Goal: Task Accomplishment & Management: Manage account settings

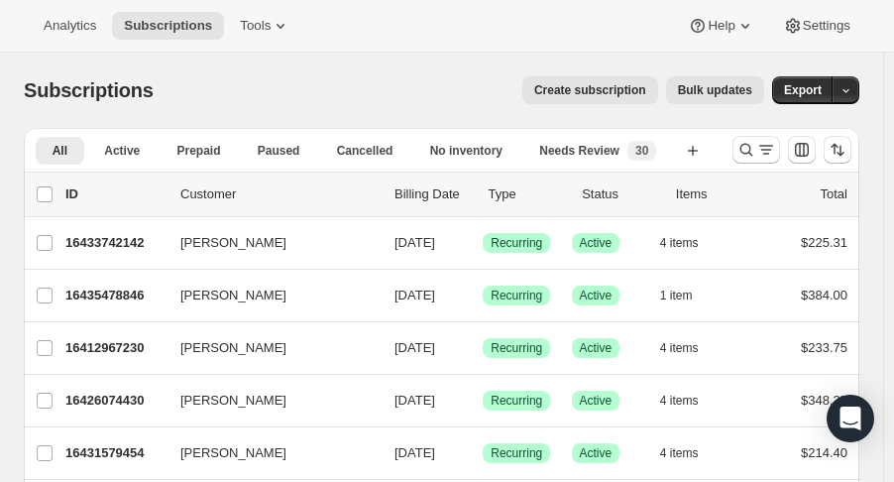
click at [748, 149] on icon "Search and filter results" at bounding box center [746, 150] width 20 height 20
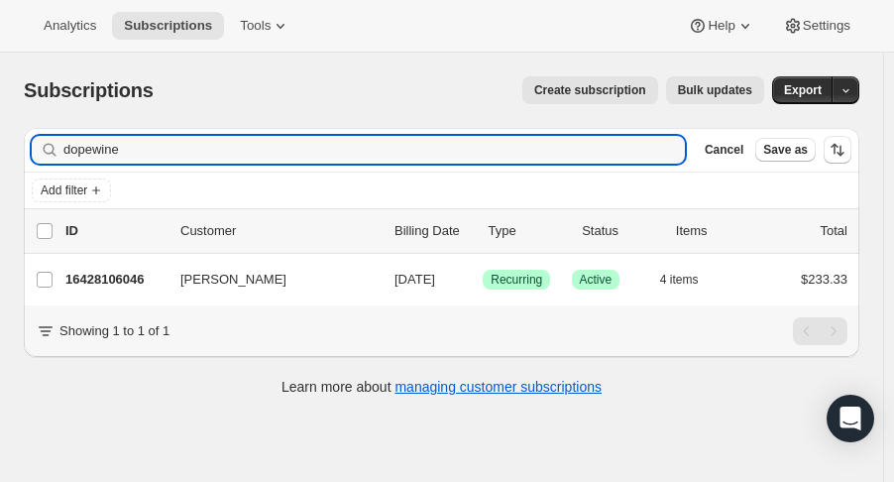
type input "dopewine"
click at [87, 270] on p "16428106046" at bounding box center [114, 280] width 99 height 20
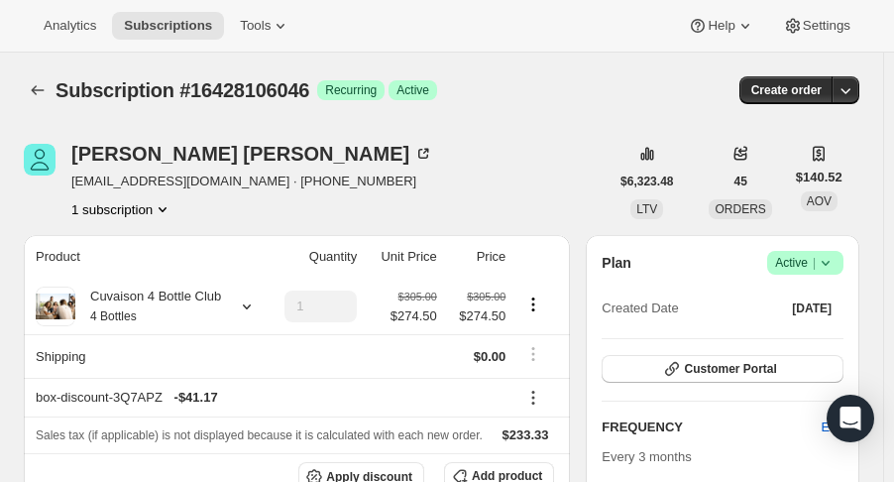
click at [836, 257] on icon at bounding box center [826, 263] width 20 height 20
click at [828, 334] on span "Cancel subscription" at bounding box center [816, 334] width 112 height 15
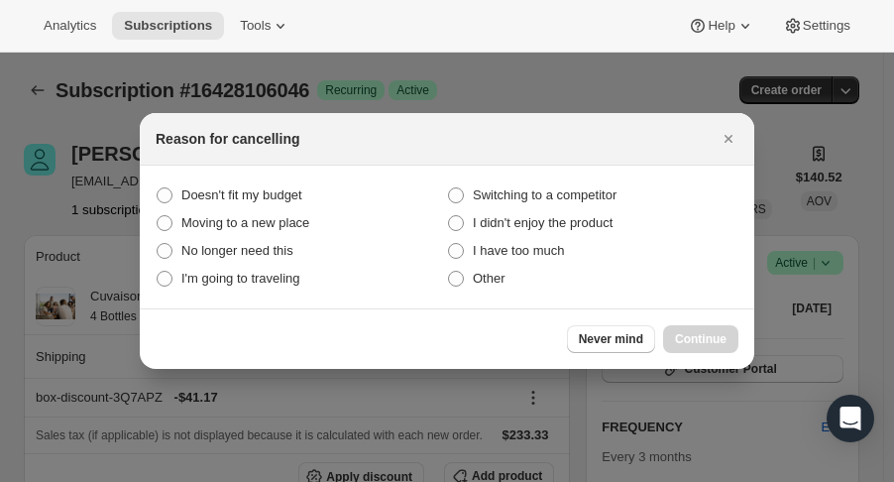
click at [490, 246] on span "I have too much" at bounding box center [519, 250] width 92 height 15
click at [449, 244] on much "I have too much" at bounding box center [448, 243] width 1 height 1
radio much "true"
click at [723, 338] on span "Continue" at bounding box center [701, 339] width 52 height 16
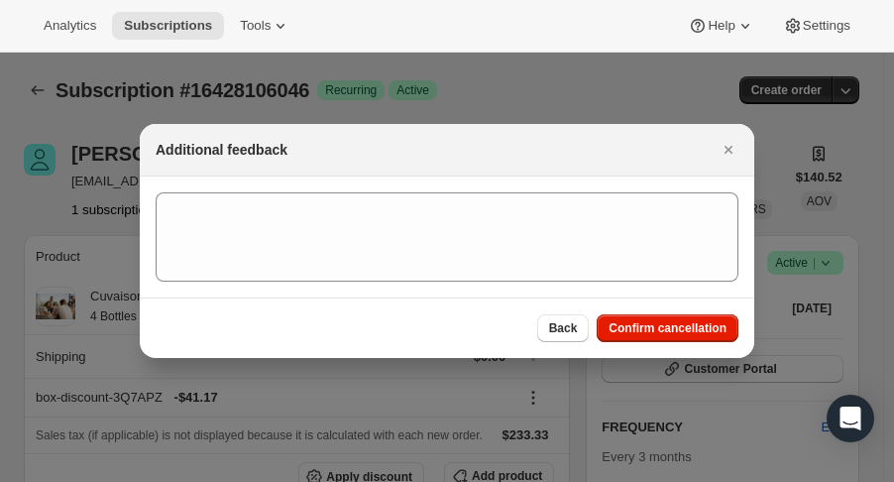
click at [723, 338] on button "Confirm cancellation" at bounding box center [668, 328] width 142 height 28
